Goal: Task Accomplishment & Management: Manage account settings

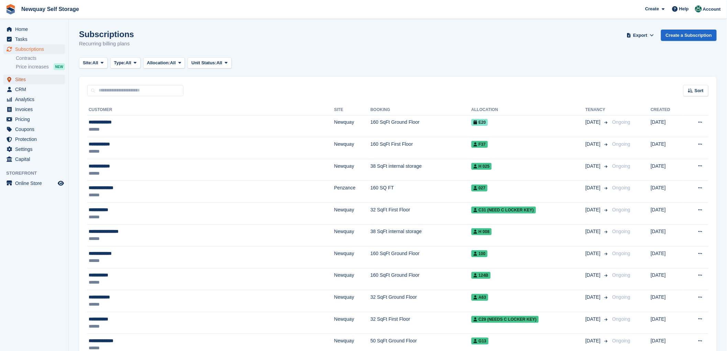
click at [18, 77] on span "Sites" at bounding box center [35, 80] width 41 height 10
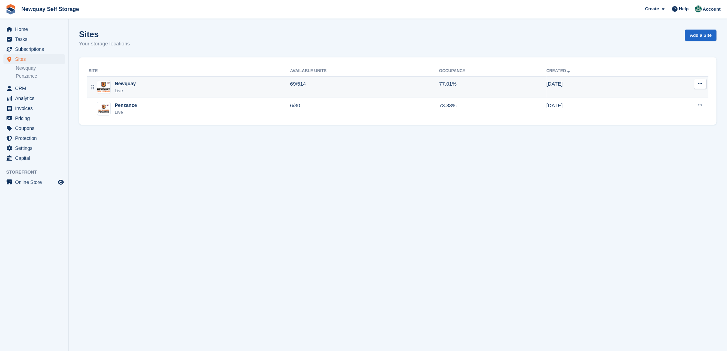
click at [124, 84] on div "Newquay" at bounding box center [125, 83] width 21 height 7
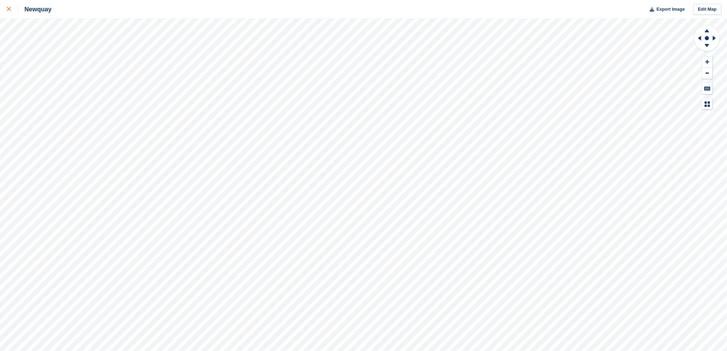
click at [7, 9] on icon at bounding box center [9, 9] width 4 height 4
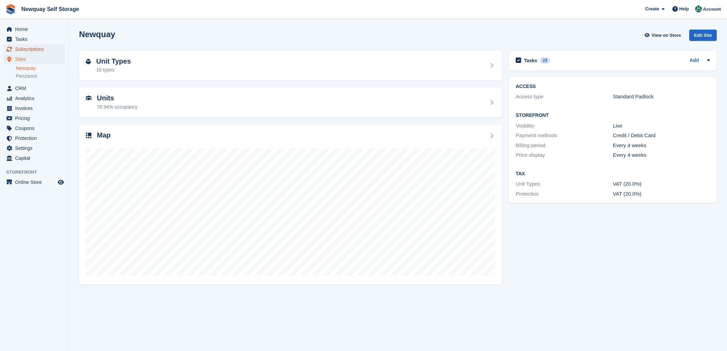
click at [36, 48] on span "Subscriptions" at bounding box center [35, 49] width 41 height 10
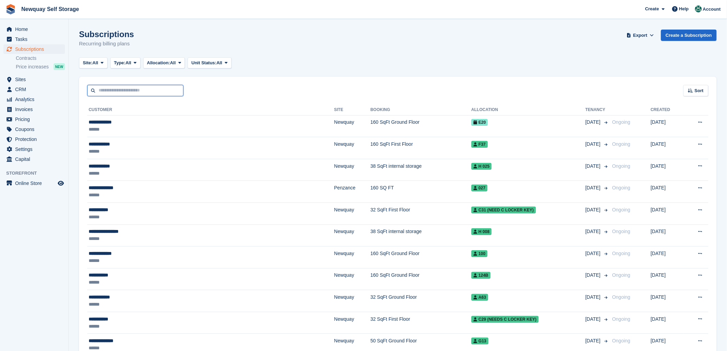
click at [102, 89] on input "text" at bounding box center [135, 90] width 96 height 11
type input "******"
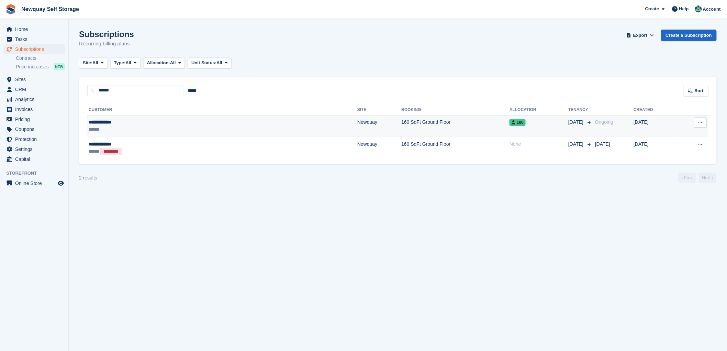
click at [97, 119] on div "**********" at bounding box center [149, 122] width 121 height 7
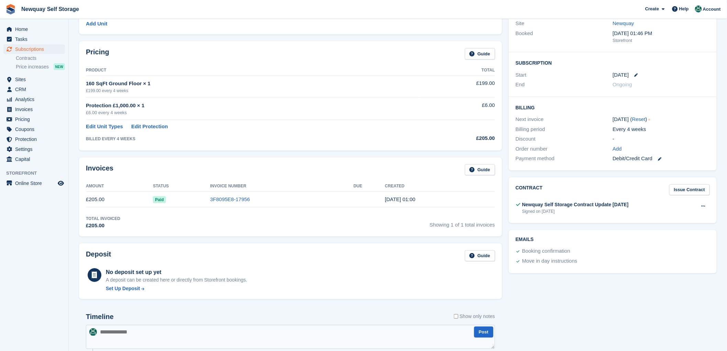
scroll to position [74, 0]
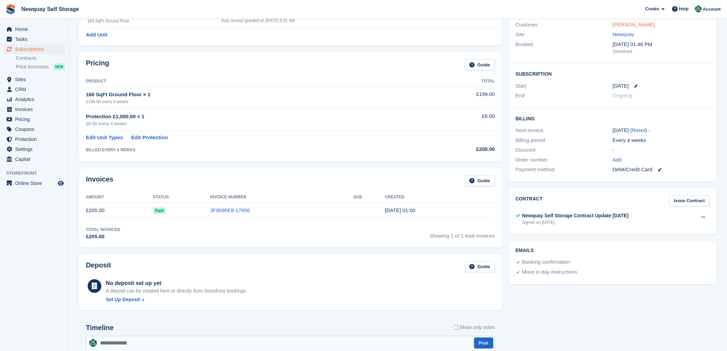
click at [630, 25] on link "[PERSON_NAME]" at bounding box center [634, 25] width 42 height 6
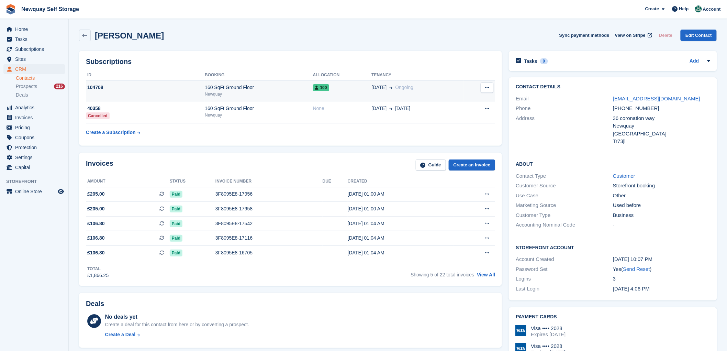
click at [489, 86] on icon at bounding box center [487, 87] width 4 height 4
click at [446, 54] on div "Subscriptions ID Booking Allocation Tenancy 104708 160 SqFt Ground Floor Newqua…" at bounding box center [290, 98] width 423 height 95
click at [86, 84] on div "104708" at bounding box center [145, 87] width 119 height 7
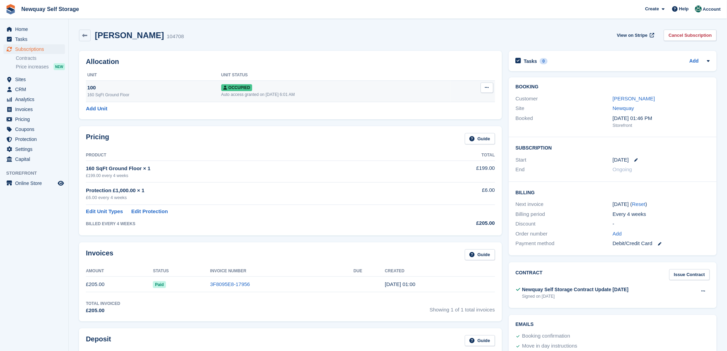
click at [485, 86] on button at bounding box center [487, 87] width 13 height 10
click at [382, 38] on div "[PERSON_NAME] 104708 View on Stripe Cancel Subscription" at bounding box center [398, 36] width 638 height 12
click at [92, 85] on div "100" at bounding box center [154, 88] width 134 height 8
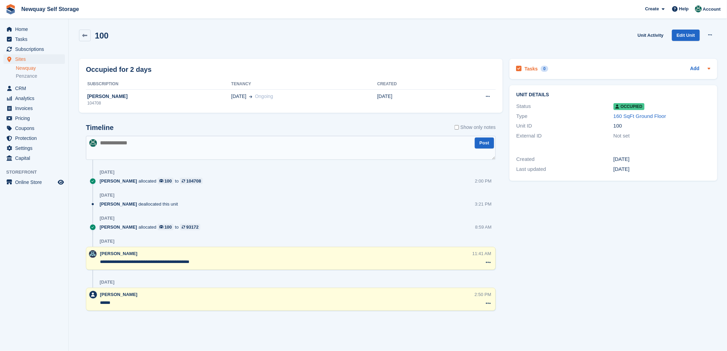
click at [708, 68] on icon at bounding box center [709, 69] width 3 height 2
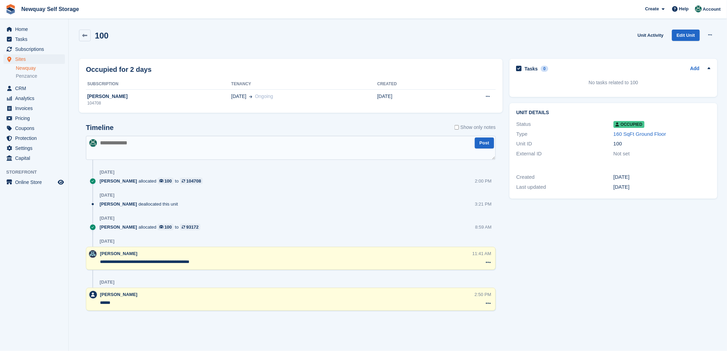
click at [371, 26] on div "100 Unit Activity Edit Unit Overlock Repossess Deallocate" at bounding box center [398, 40] width 645 height 29
click at [713, 34] on button at bounding box center [710, 35] width 13 height 10
click at [468, 8] on span "Newquay Self Storage Create Subscription Invoice Contact Deal Discount Page Hel…" at bounding box center [363, 9] width 727 height 19
click at [84, 33] on icon at bounding box center [84, 35] width 5 height 5
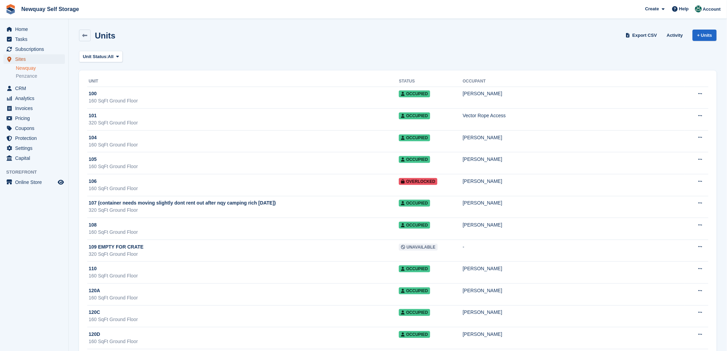
click at [23, 57] on span "Sites" at bounding box center [35, 59] width 41 height 10
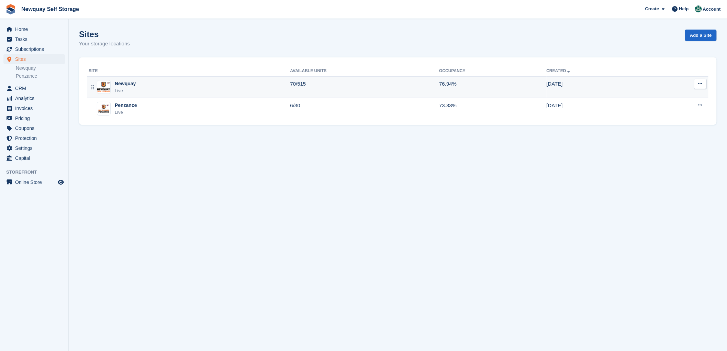
click at [124, 84] on div "Newquay" at bounding box center [125, 83] width 21 height 7
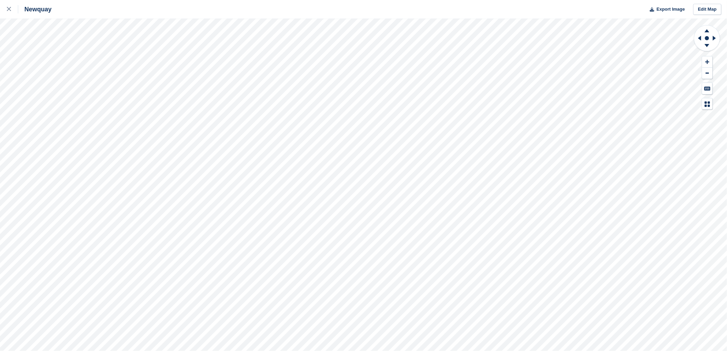
click at [590, 351] on html "Newquay Export Image Edit Map" at bounding box center [363, 175] width 727 height 351
click at [7, 6] on div at bounding box center [12, 9] width 11 height 8
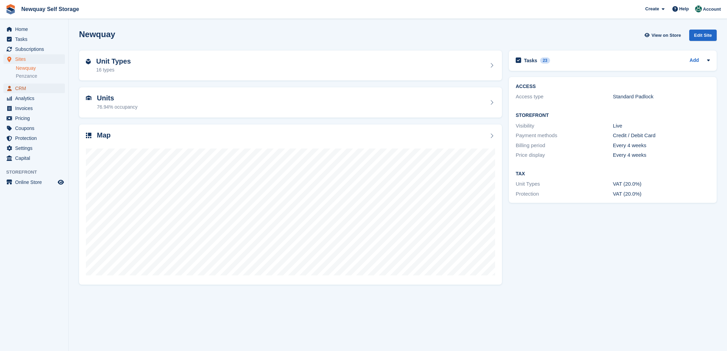
click at [23, 84] on span "CRM" at bounding box center [35, 89] width 41 height 10
